Goal: Communication & Community: Connect with others

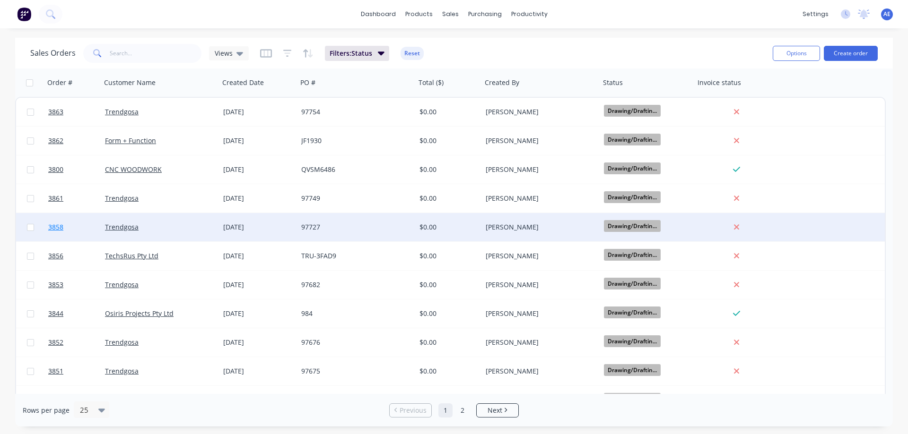
click at [52, 228] on span "3858" at bounding box center [55, 227] width 15 height 9
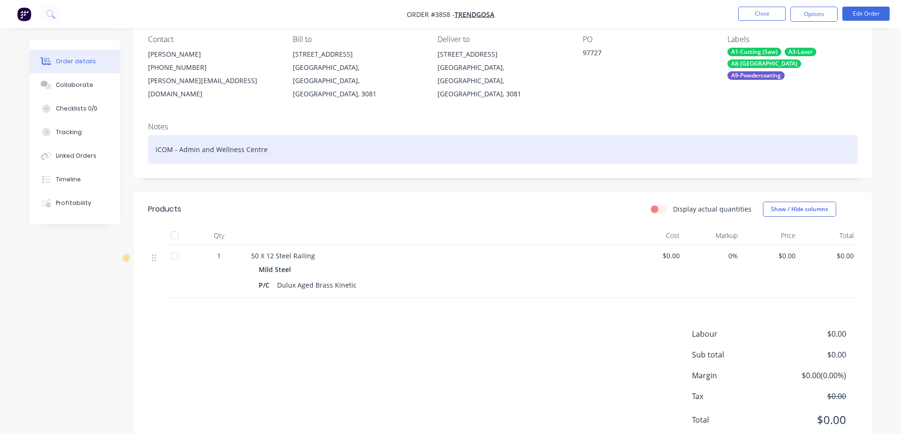
scroll to position [103, 0]
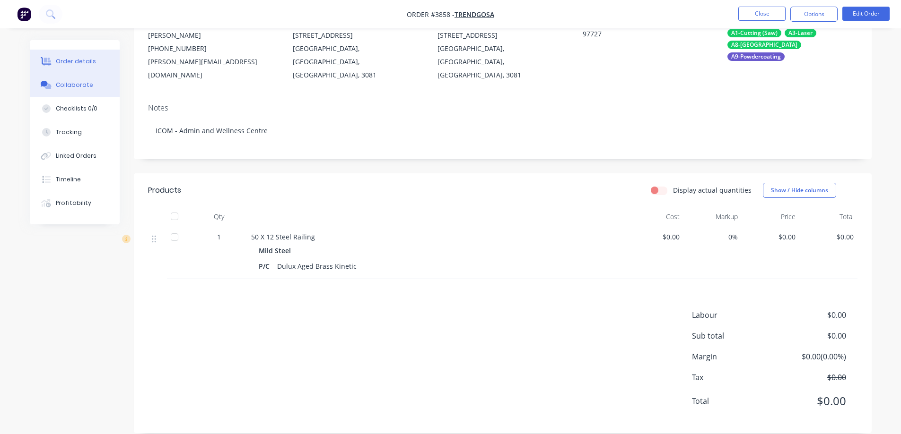
click at [75, 87] on div "Collaborate" at bounding box center [74, 85] width 37 height 9
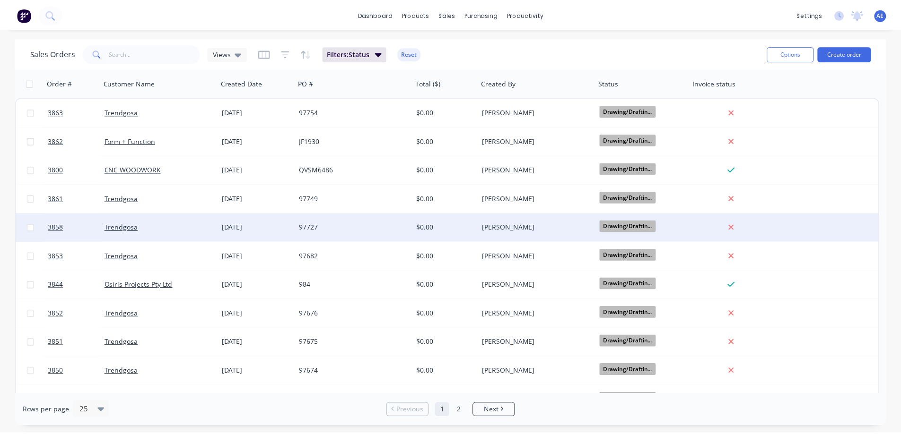
scroll to position [47, 0]
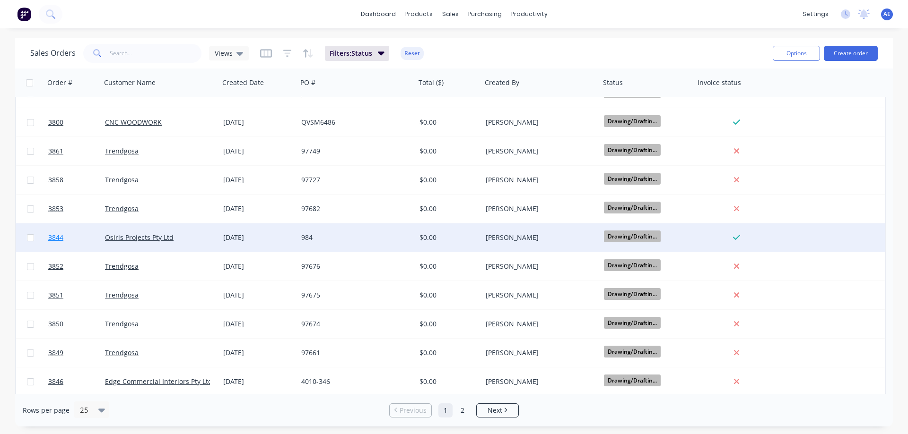
click at [60, 236] on span "3844" at bounding box center [55, 237] width 15 height 9
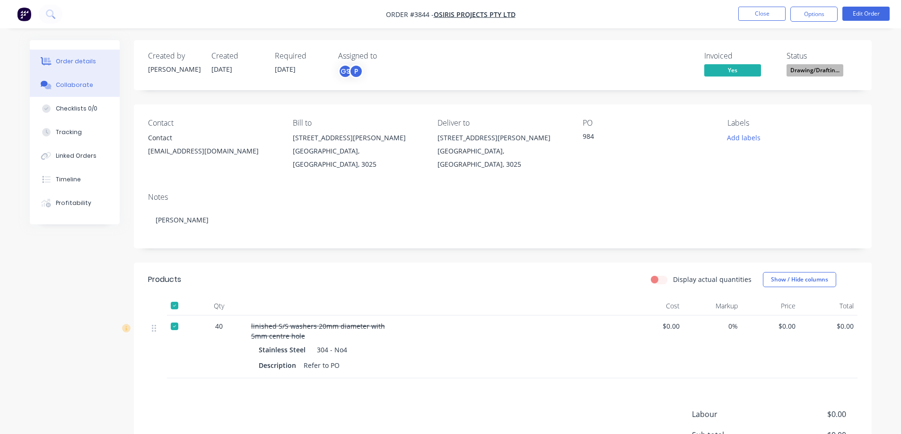
click at [63, 82] on div "Collaborate" at bounding box center [74, 85] width 37 height 9
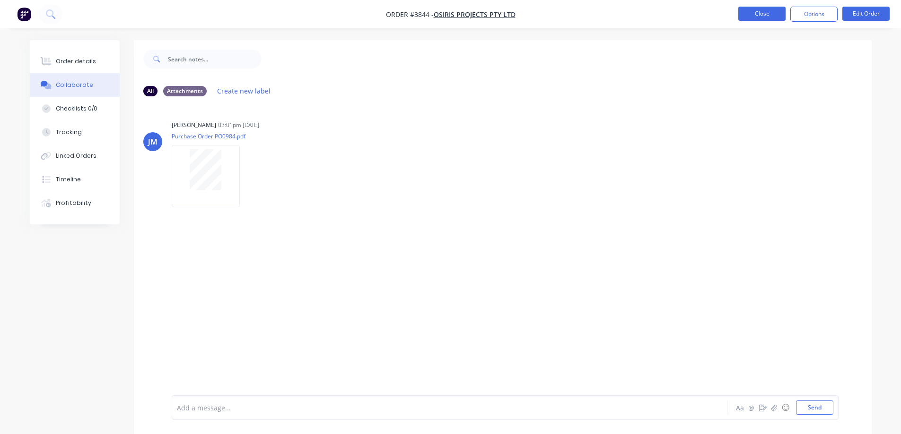
click at [752, 9] on button "Close" at bounding box center [761, 14] width 47 height 14
click at [753, 18] on button "Close" at bounding box center [761, 14] width 47 height 14
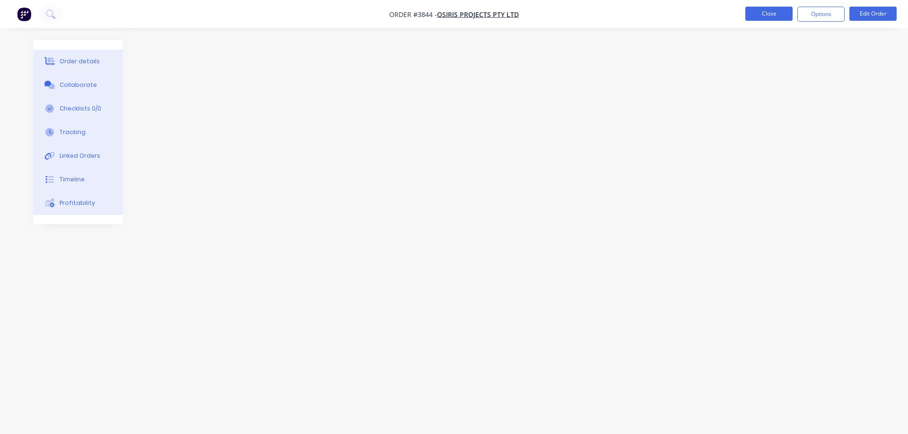
click at [761, 17] on button "Close" at bounding box center [768, 14] width 47 height 14
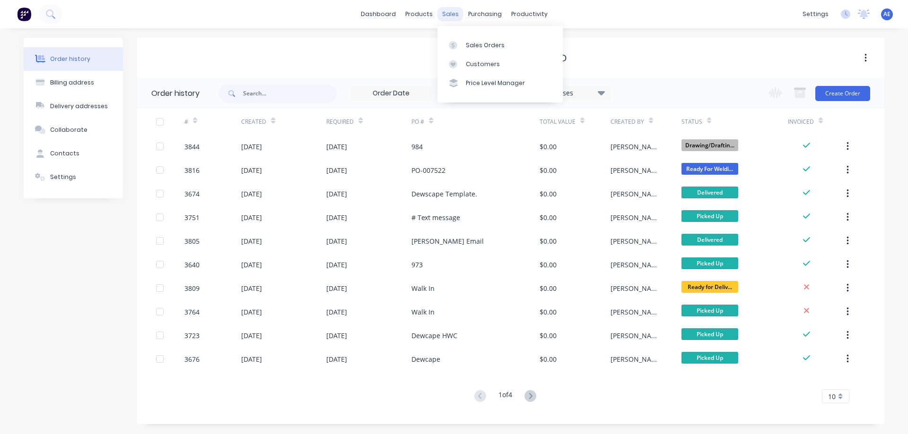
click at [451, 11] on div "sales" at bounding box center [450, 14] width 26 height 14
click at [476, 47] on div "Sales Orders" at bounding box center [485, 45] width 39 height 9
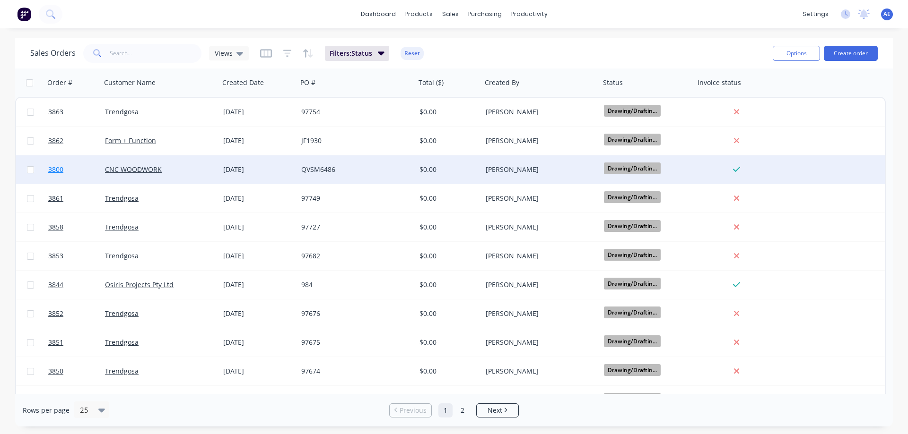
click at [52, 169] on span "3800" at bounding box center [55, 169] width 15 height 9
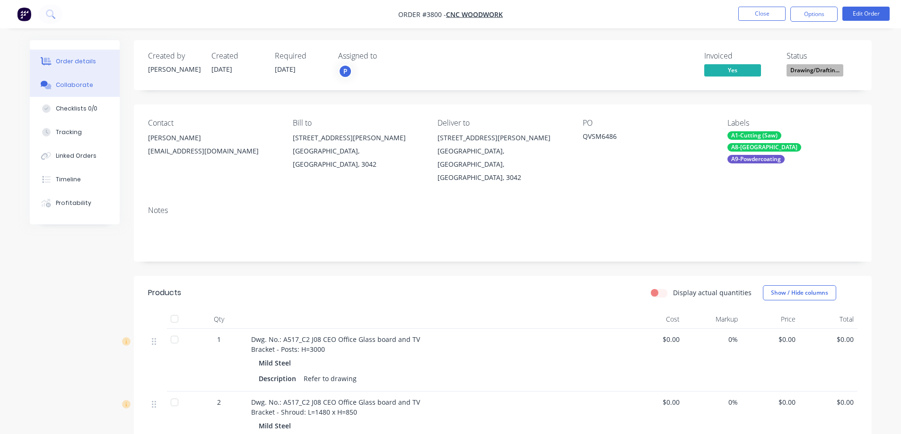
click at [61, 85] on div "Collaborate" at bounding box center [74, 85] width 37 height 9
